Goal: Navigation & Orientation: Find specific page/section

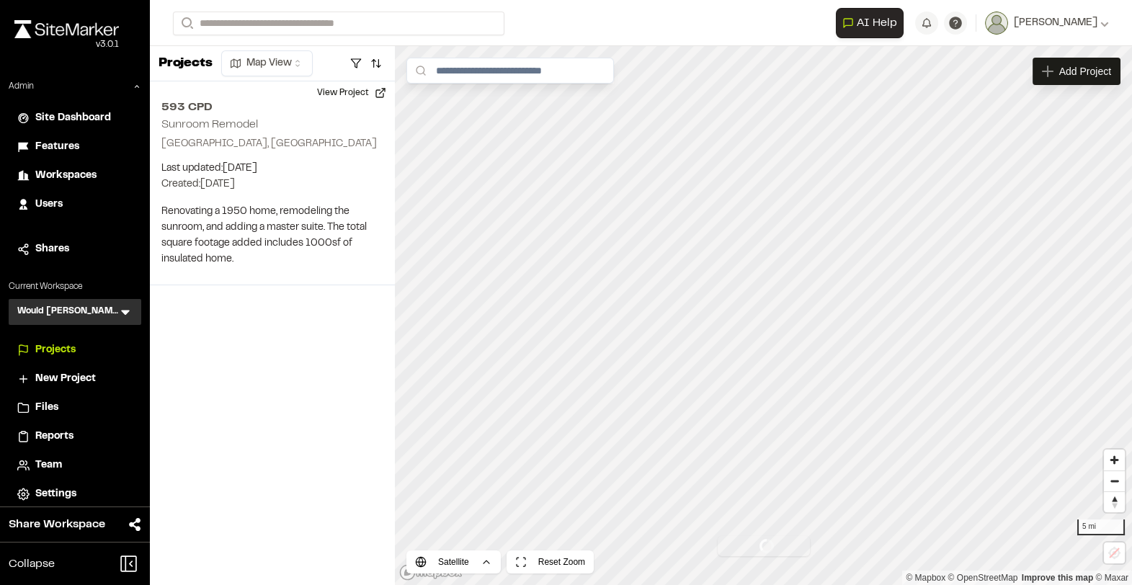
click at [125, 309] on icon at bounding box center [125, 312] width 14 height 14
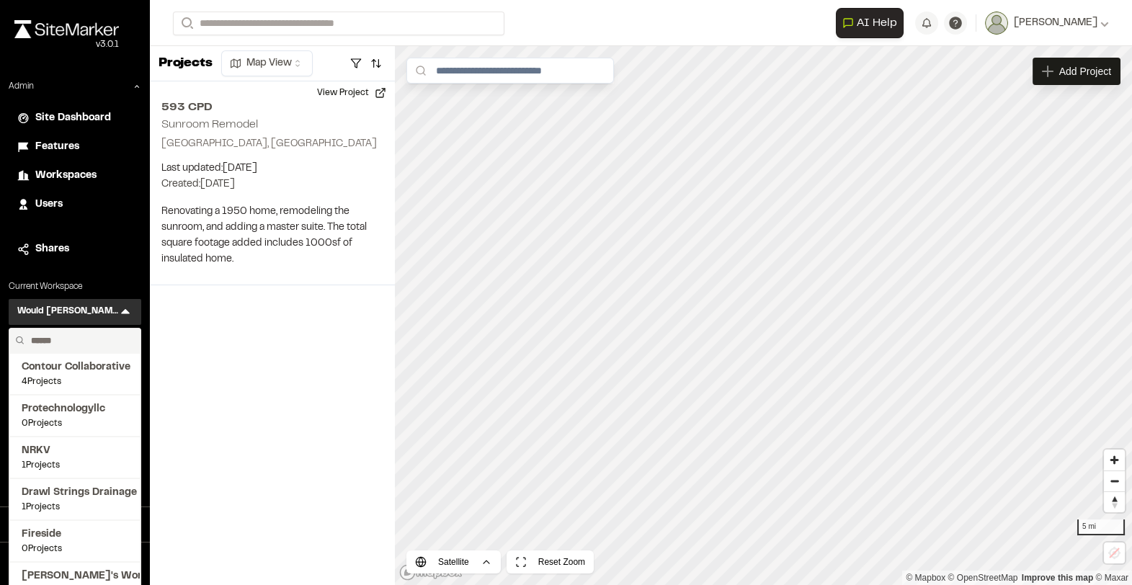
click at [84, 343] on input "text" at bounding box center [80, 341] width 110 height 25
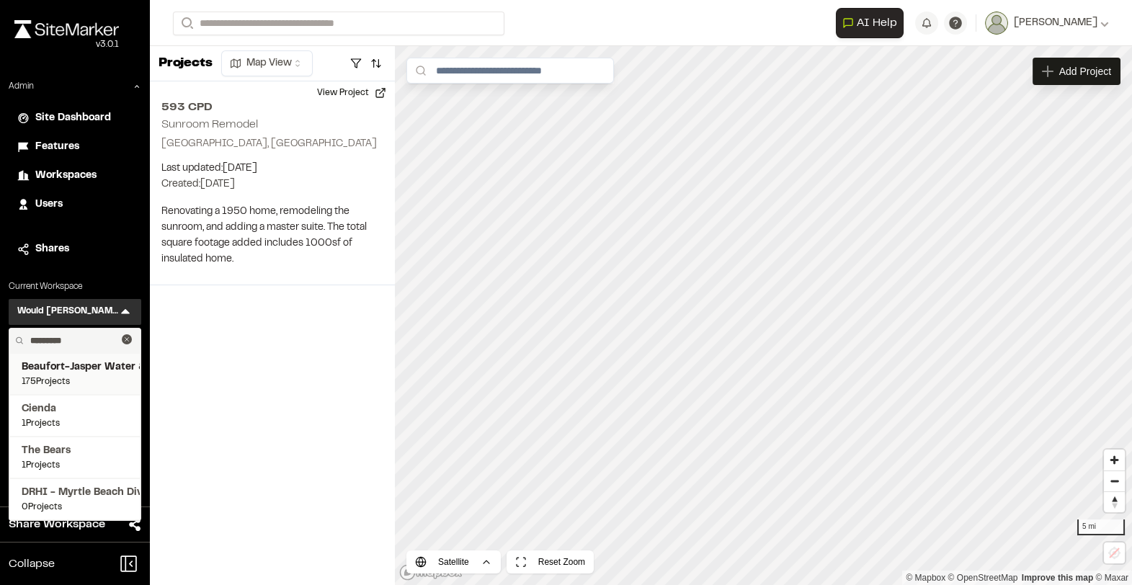
type input "********"
click at [61, 367] on span "Beaufort-Jasper Water & Sewer Authority" at bounding box center [75, 368] width 107 height 16
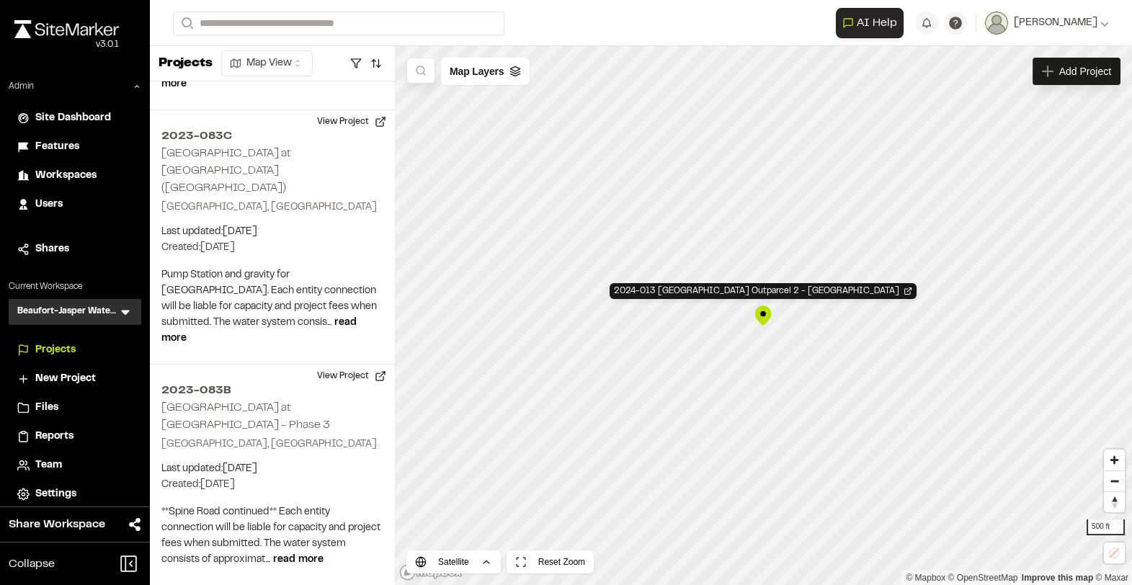
scroll to position [25436, 0]
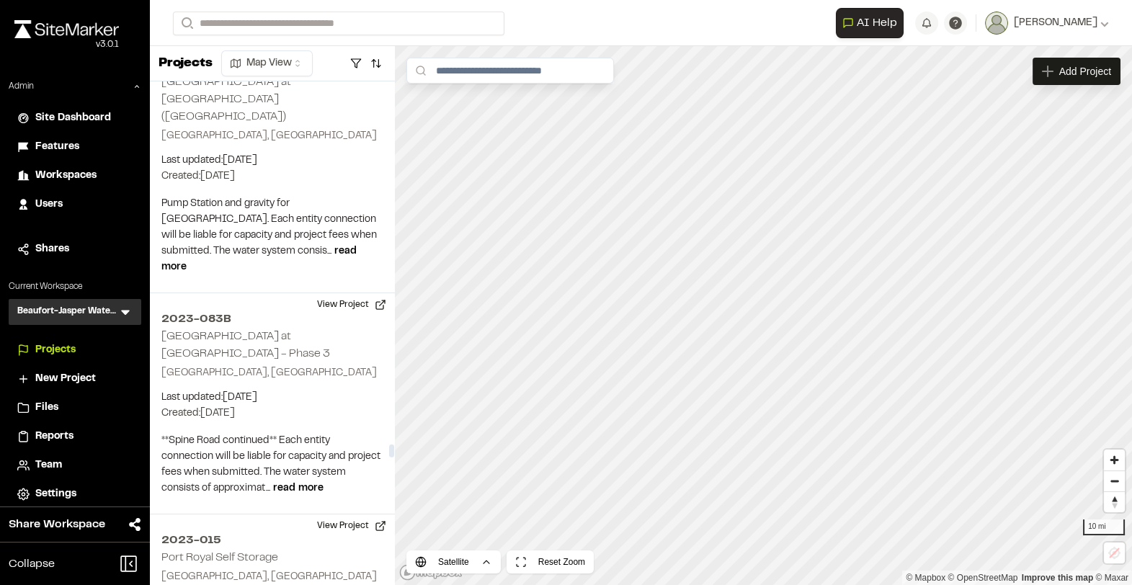
click at [132, 308] on icon at bounding box center [125, 312] width 14 height 14
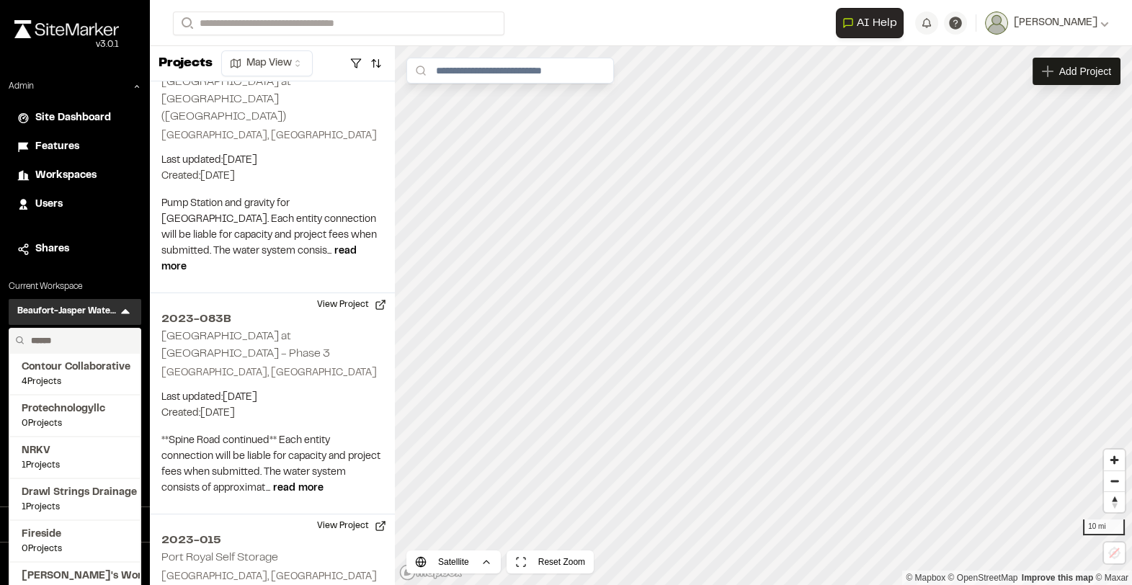
click at [66, 340] on input "text" at bounding box center [80, 341] width 110 height 25
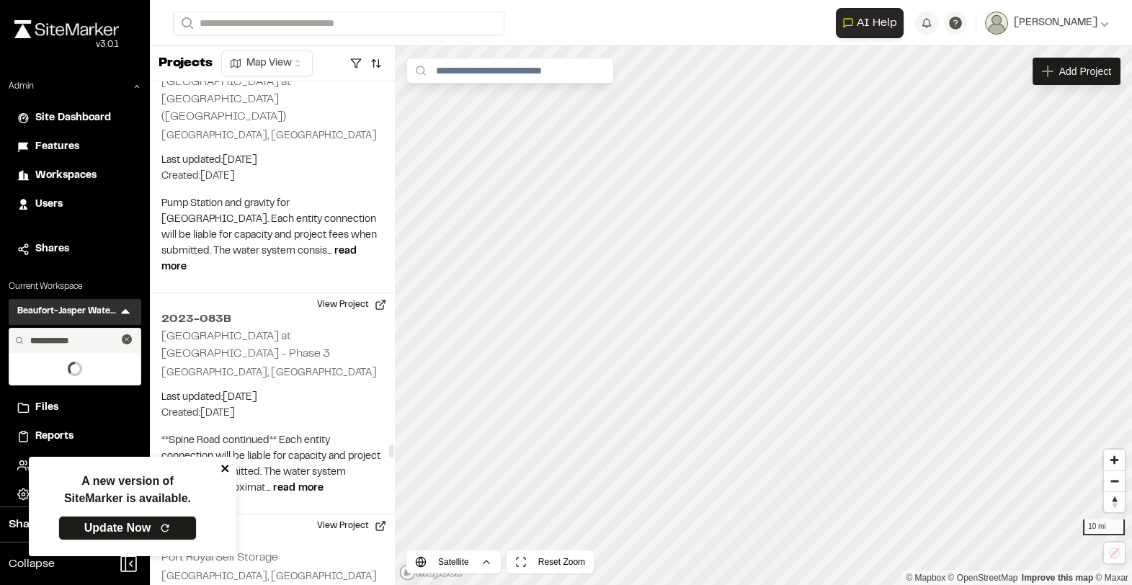
type input "**********"
click at [228, 466] on icon "close" at bounding box center [224, 468] width 7 height 7
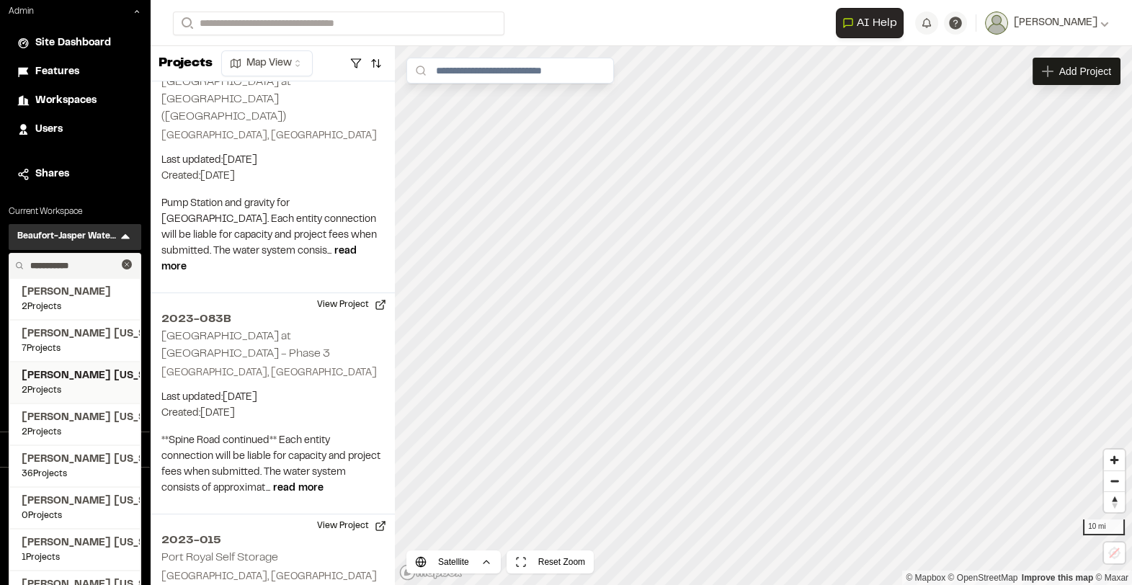
scroll to position [77, 0]
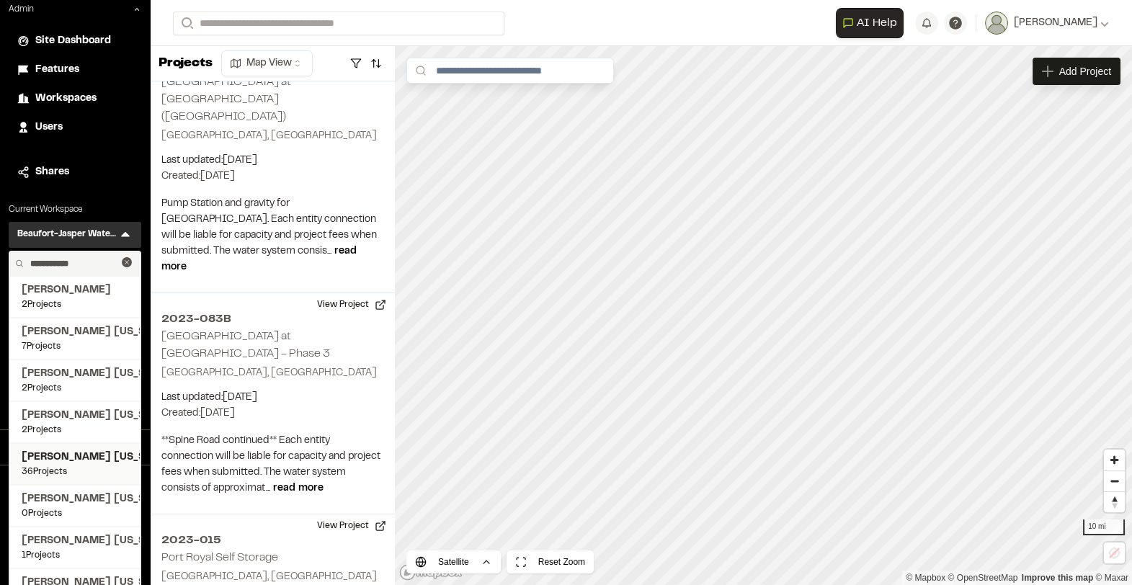
click at [84, 468] on span "36 Projects" at bounding box center [75, 472] width 107 height 13
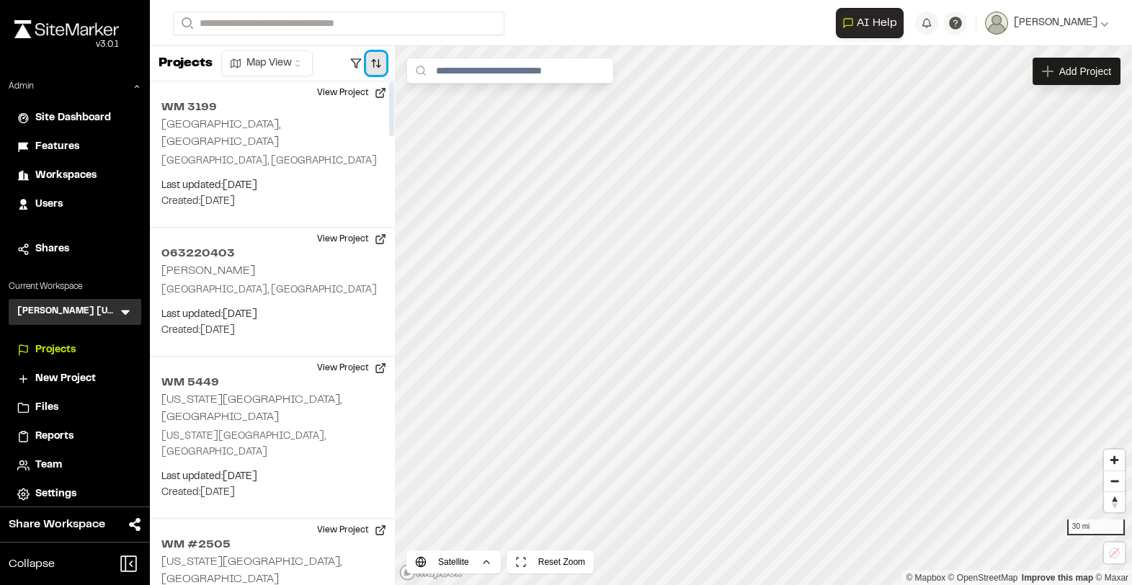
click at [383, 53] on button "button" at bounding box center [376, 63] width 20 height 23
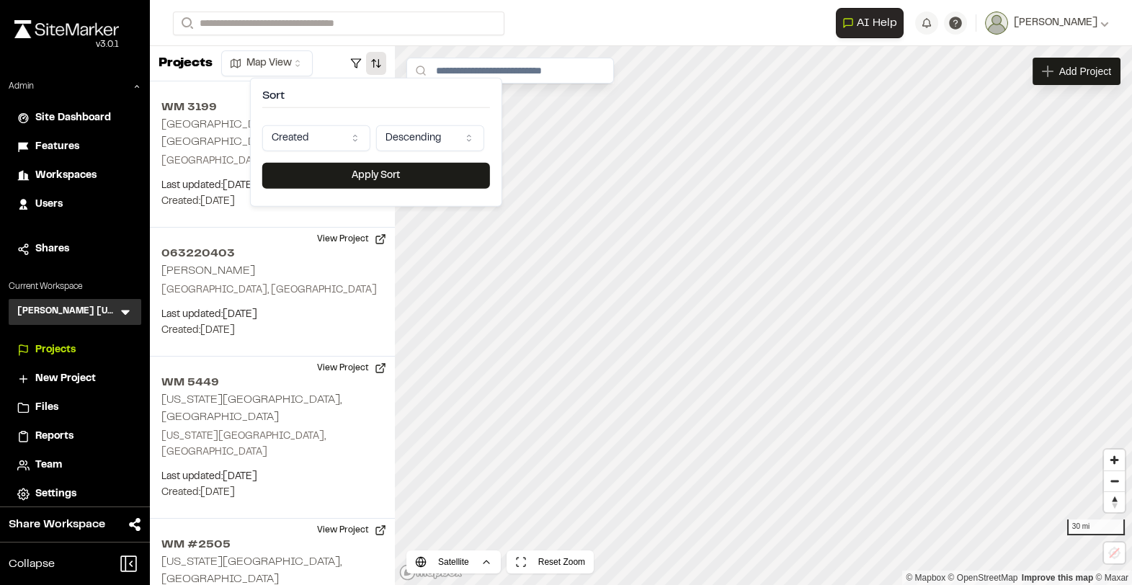
click at [318, 131] on html "Close sidebar v 3.0.1 Admin Site Dashboard Features Workspaces Users Shares Cur…" at bounding box center [566, 292] width 1132 height 585
click at [327, 161] on div "Sort Last Updated Descending Apply Sort" at bounding box center [376, 142] width 252 height 129
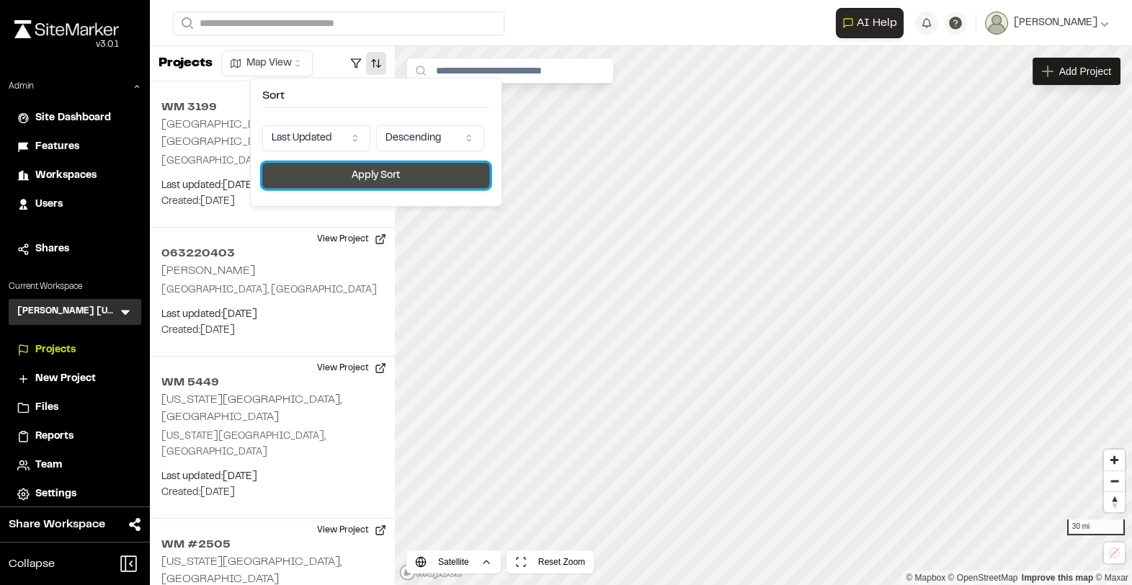
click at [327, 171] on button "Apply Sort" at bounding box center [376, 176] width 228 height 26
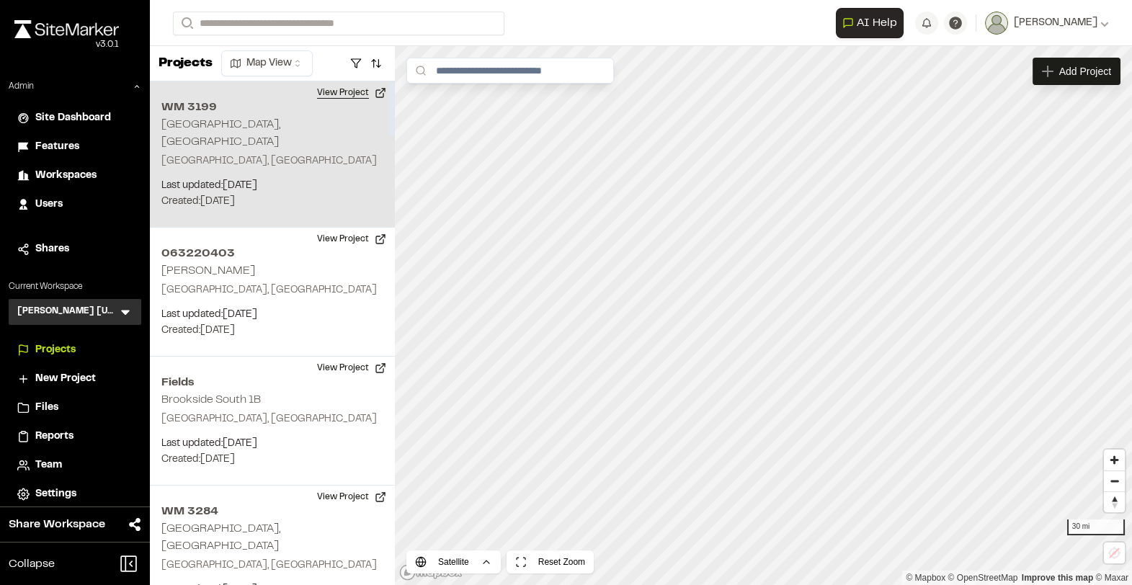
click at [350, 91] on button "View Project" at bounding box center [351, 92] width 86 height 23
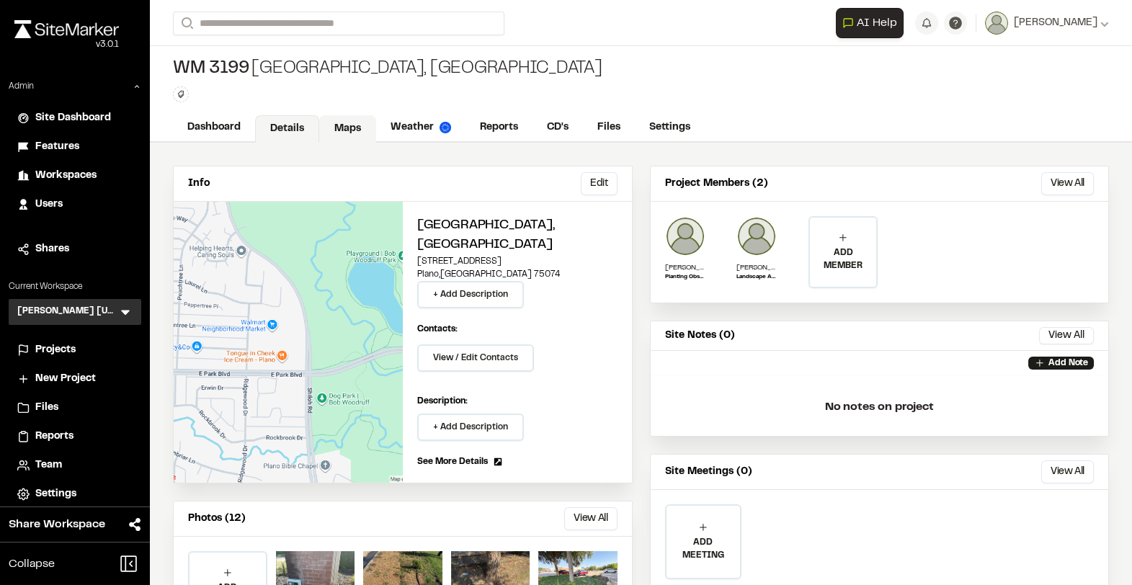
click at [343, 121] on link "Maps" at bounding box center [347, 128] width 57 height 27
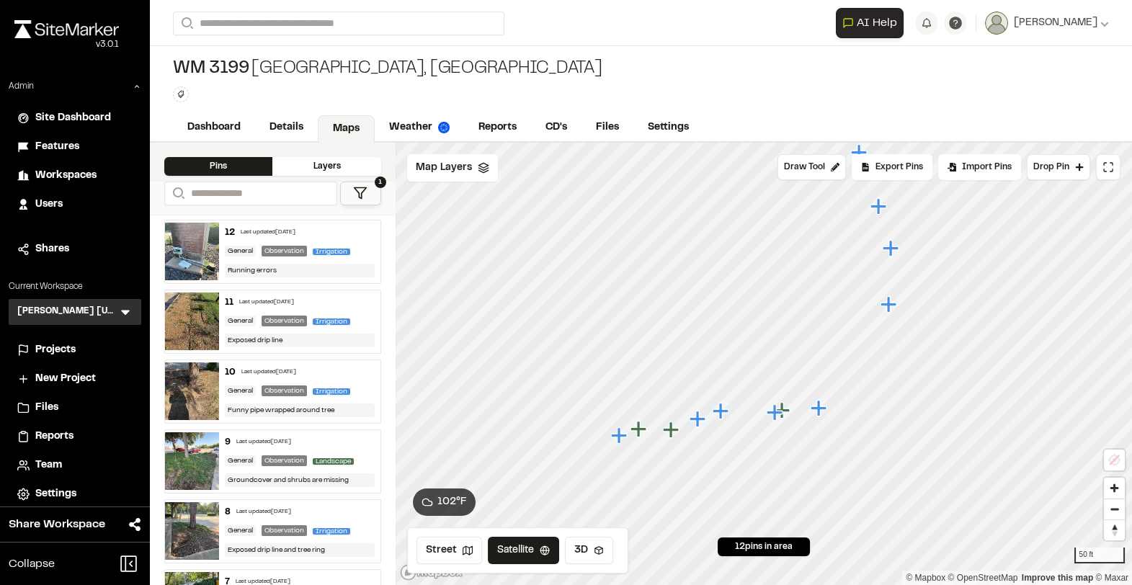
click at [720, 411] on icon "Map marker" at bounding box center [721, 411] width 16 height 16
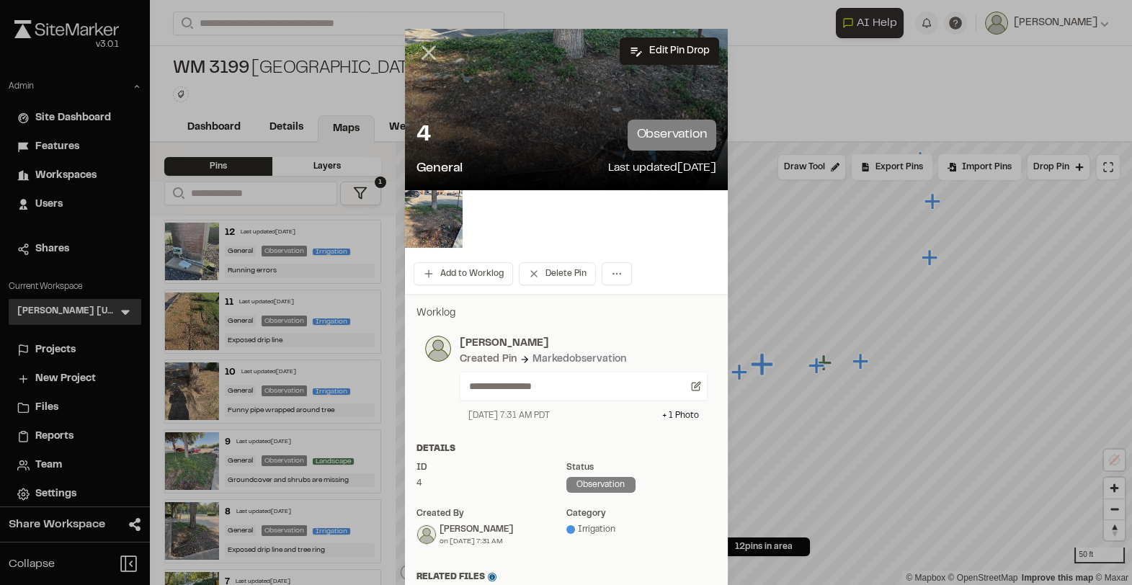
click at [429, 55] on icon at bounding box center [429, 52] width 25 height 25
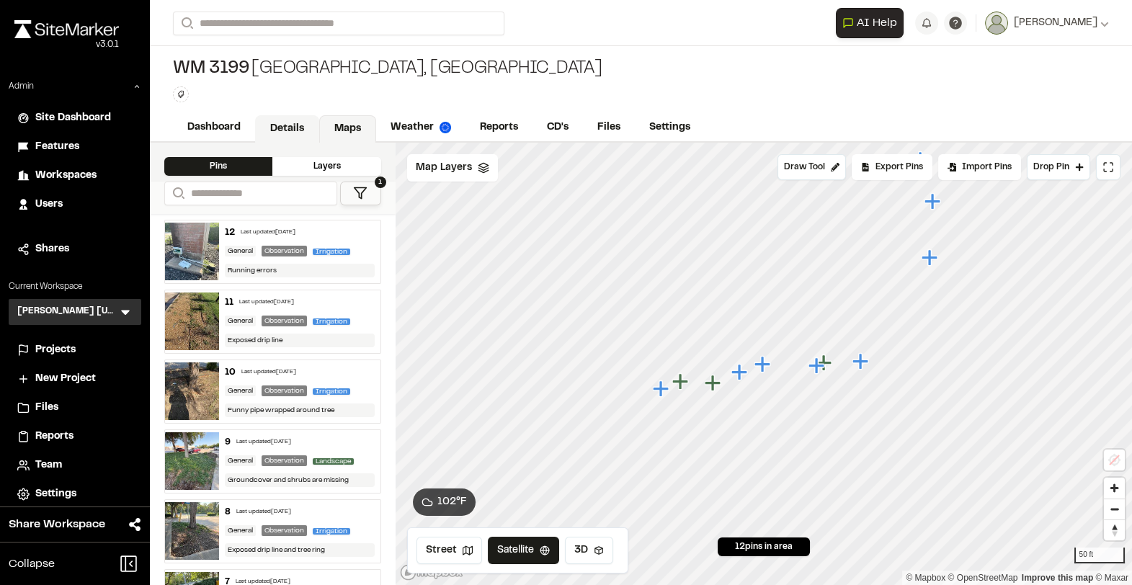
click at [288, 115] on link "Details" at bounding box center [287, 128] width 64 height 27
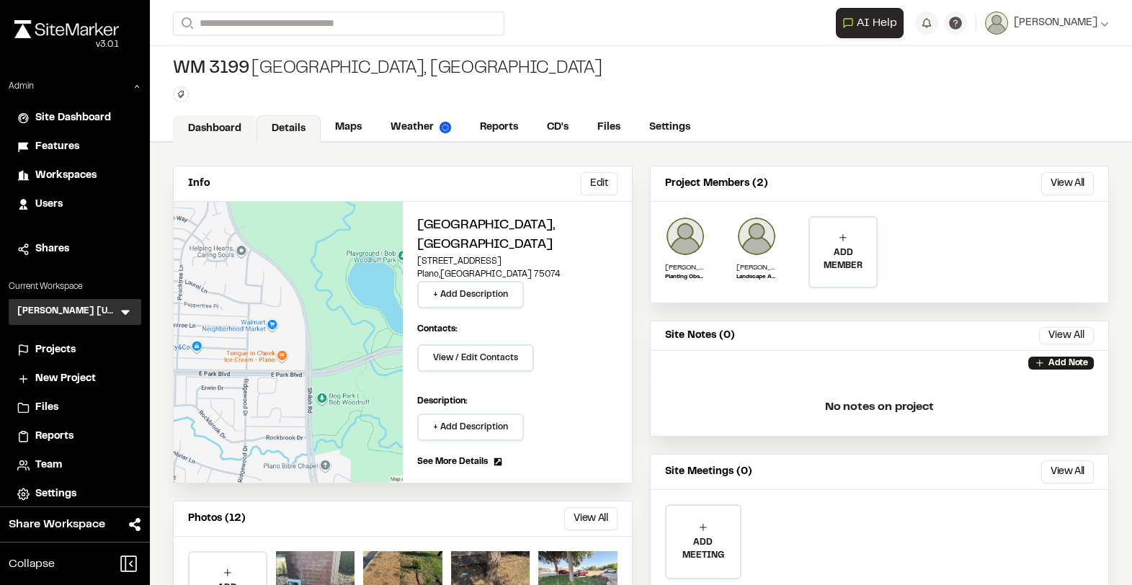
click at [234, 128] on link "Dashboard" at bounding box center [215, 128] width 84 height 27
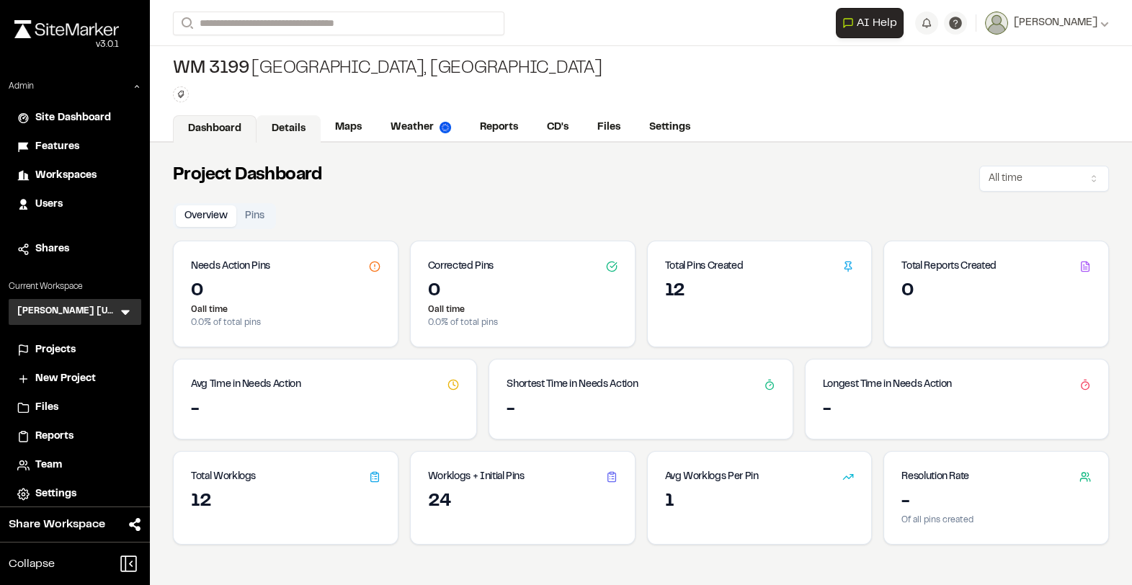
click at [293, 133] on link "Details" at bounding box center [289, 128] width 64 height 27
